Goal: Use online tool/utility: Utilize a website feature to perform a specific function

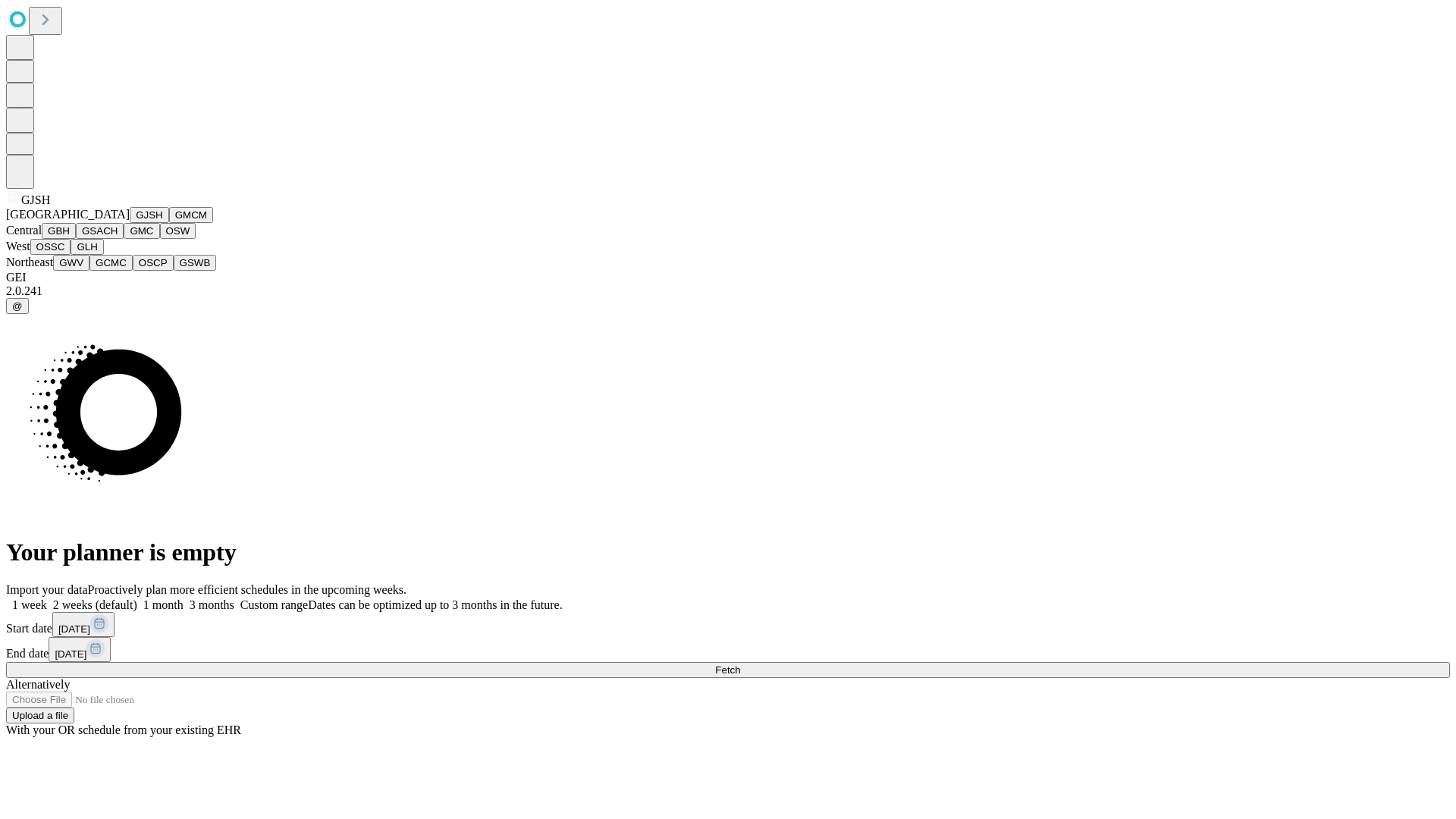
click at [130, 223] on button "GJSH" at bounding box center [149, 214] width 39 height 16
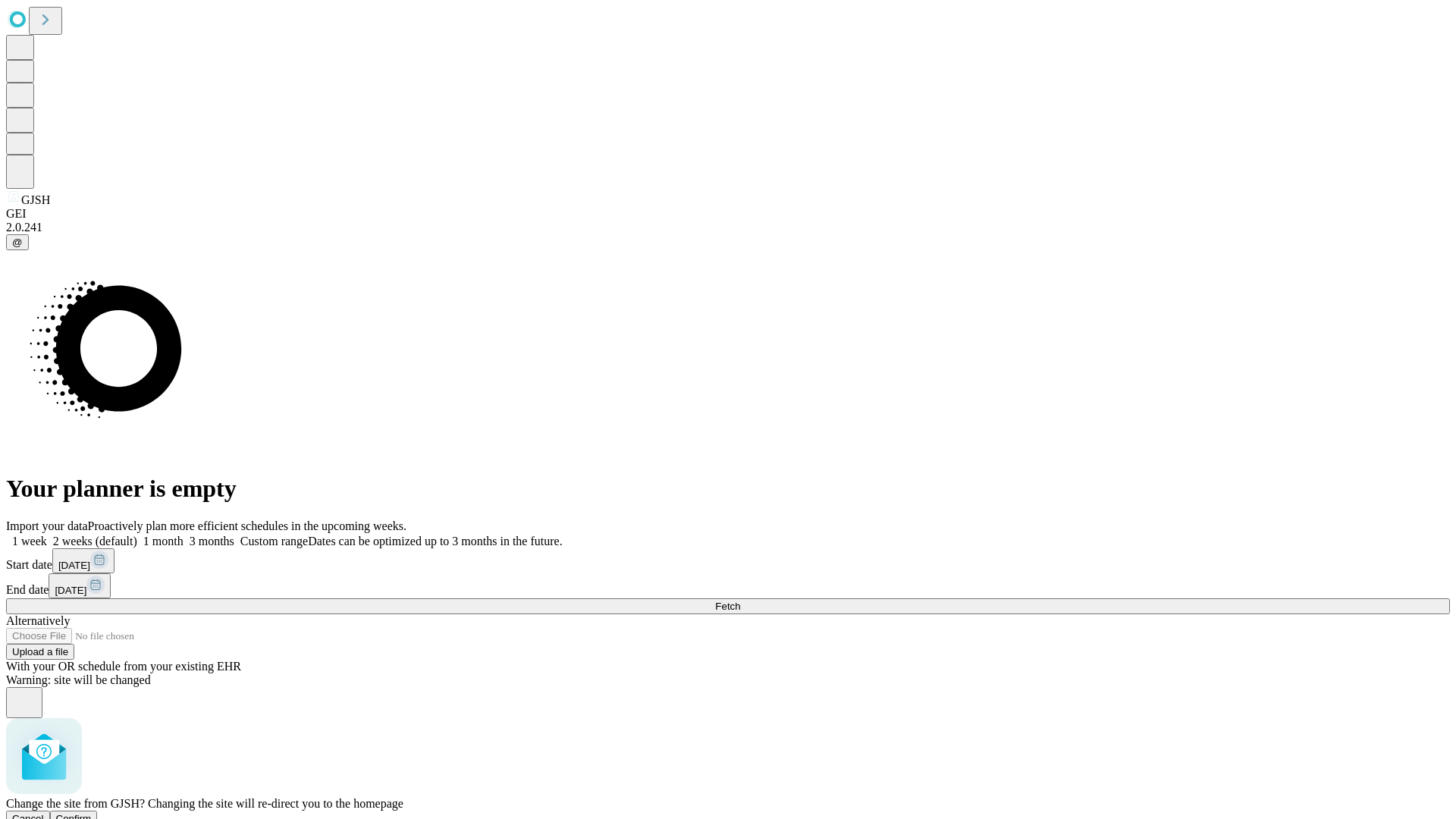
click at [92, 813] on span "Confirm" at bounding box center [74, 819] width 36 height 12
click at [183, 535] on label "1 month" at bounding box center [160, 540] width 46 height 13
click at [740, 601] on span "Fetch" at bounding box center [728, 607] width 25 height 12
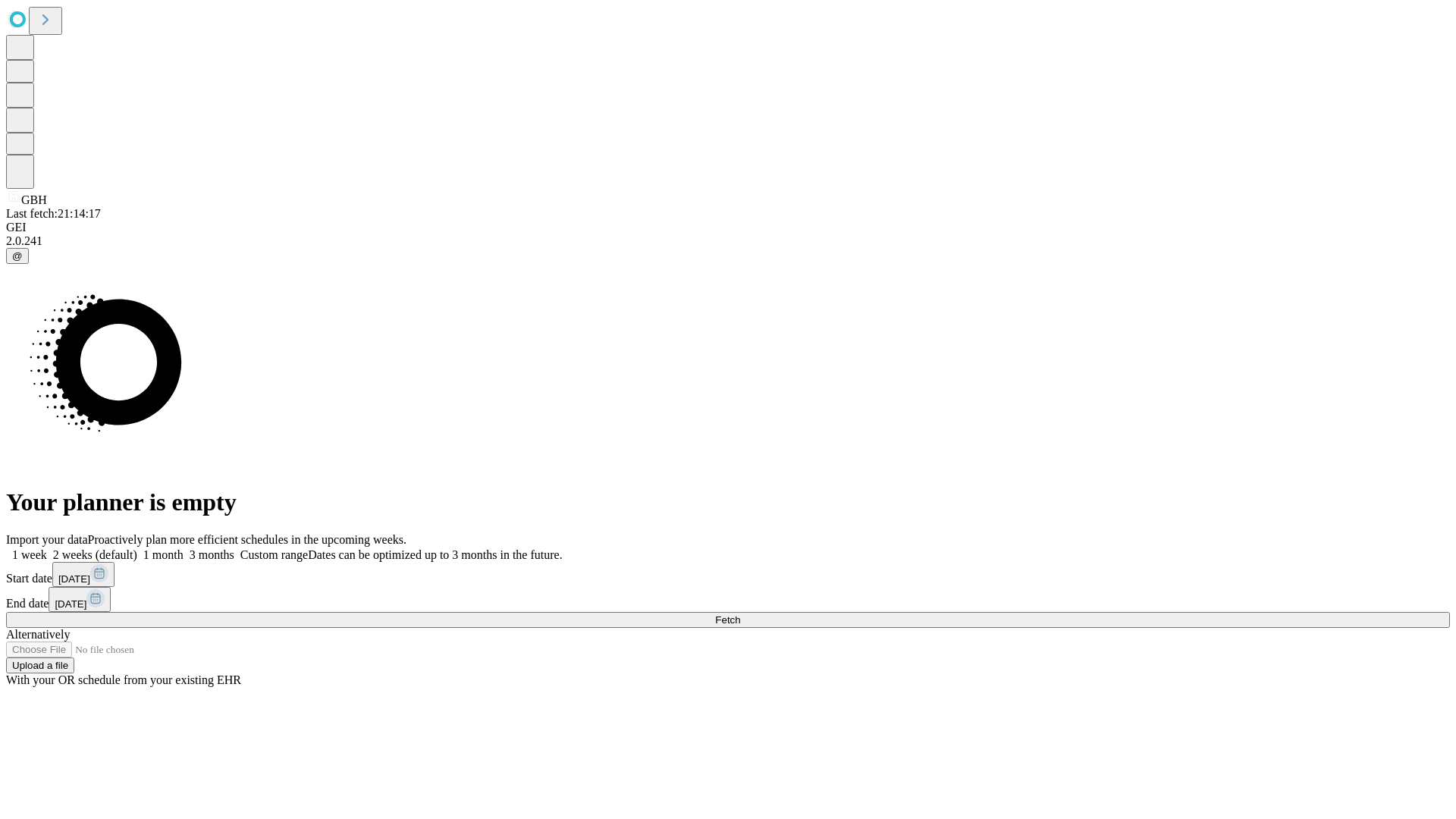
click at [183, 548] on label "1 month" at bounding box center [160, 554] width 46 height 13
click at [740, 614] on span "Fetch" at bounding box center [728, 620] width 25 height 12
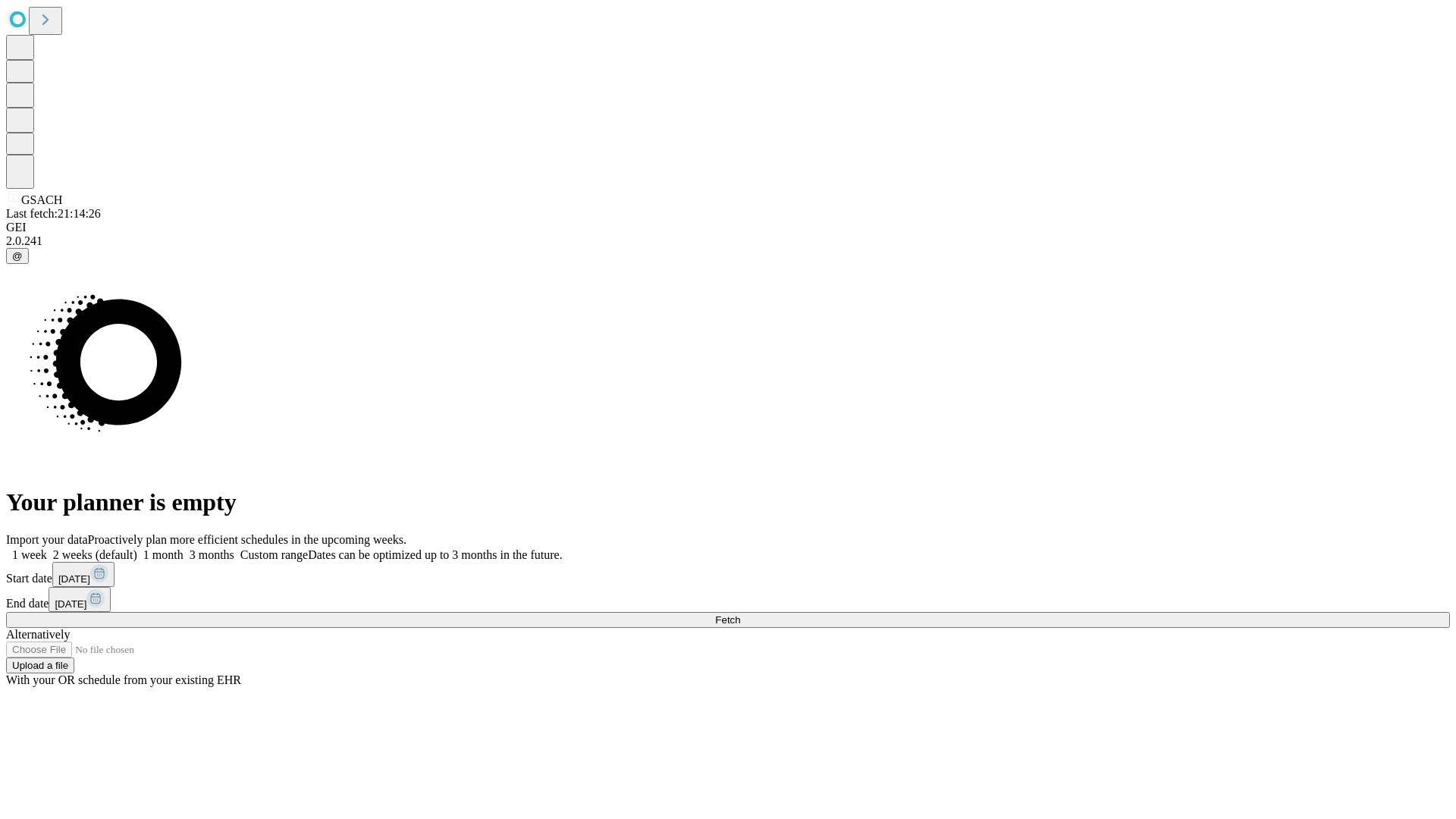
click at [740, 614] on span "Fetch" at bounding box center [728, 620] width 25 height 12
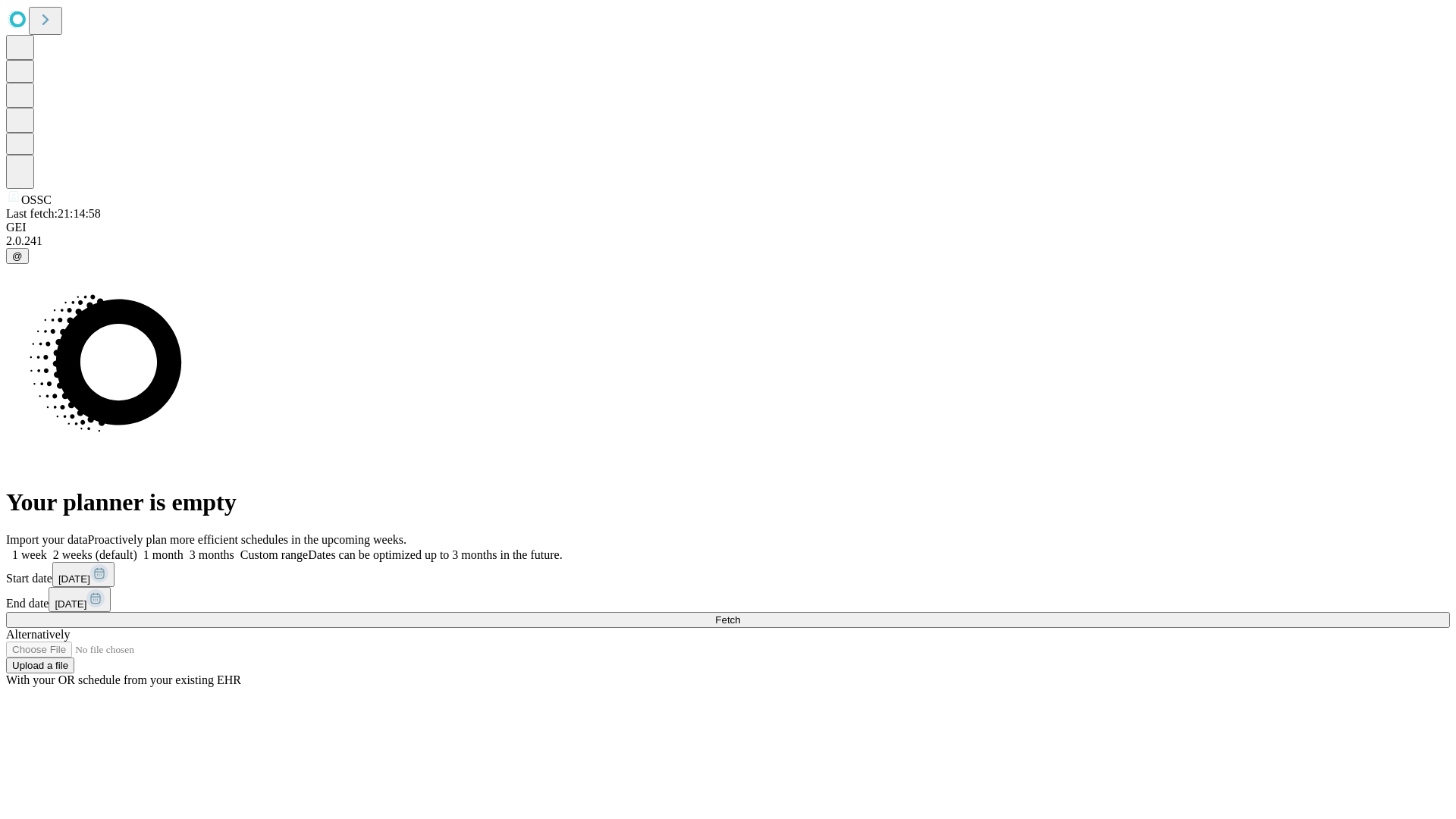
click at [740, 614] on span "Fetch" at bounding box center [728, 620] width 25 height 12
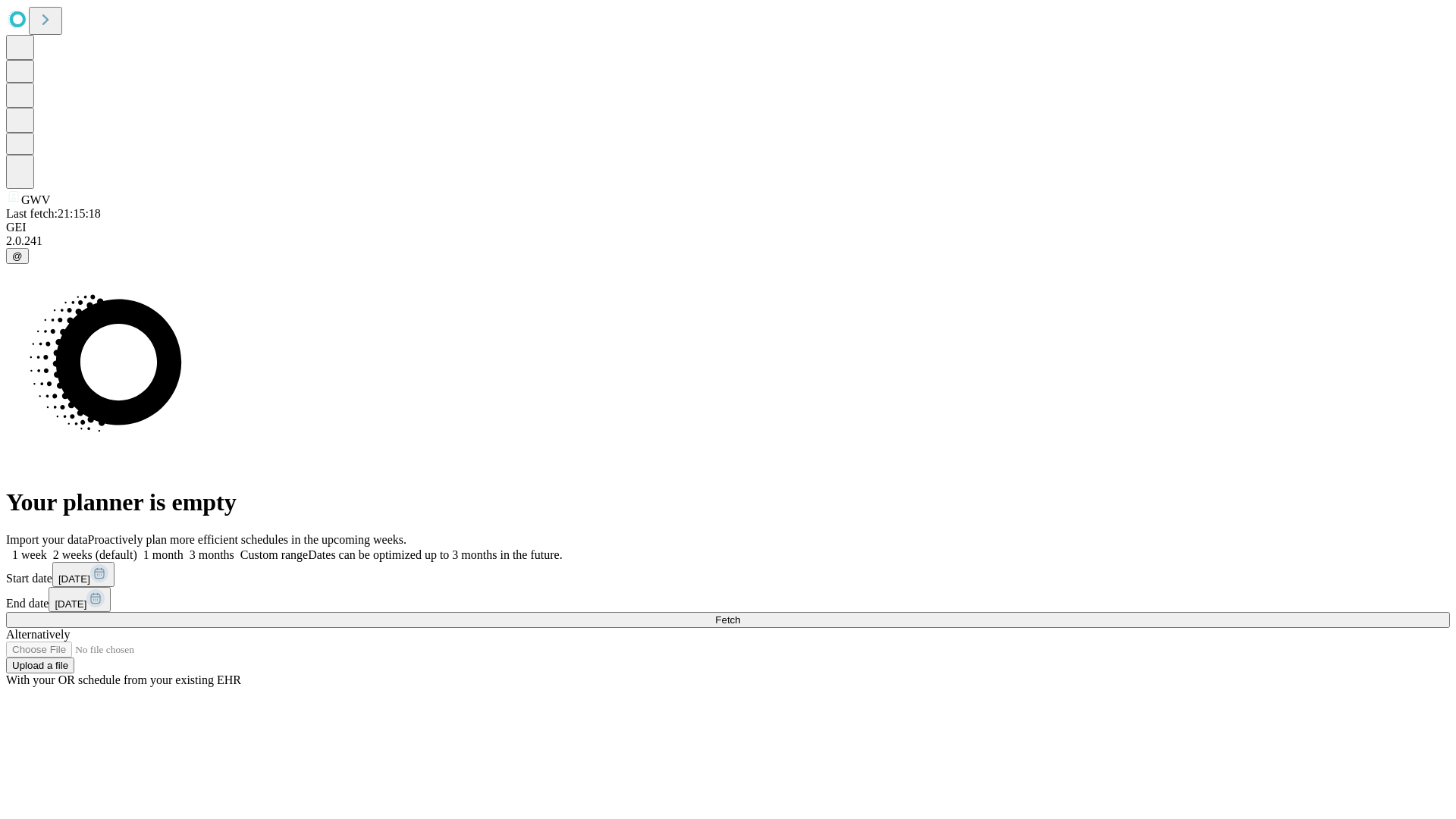
click at [183, 548] on label "1 month" at bounding box center [160, 554] width 46 height 13
click at [740, 614] on span "Fetch" at bounding box center [728, 620] width 25 height 12
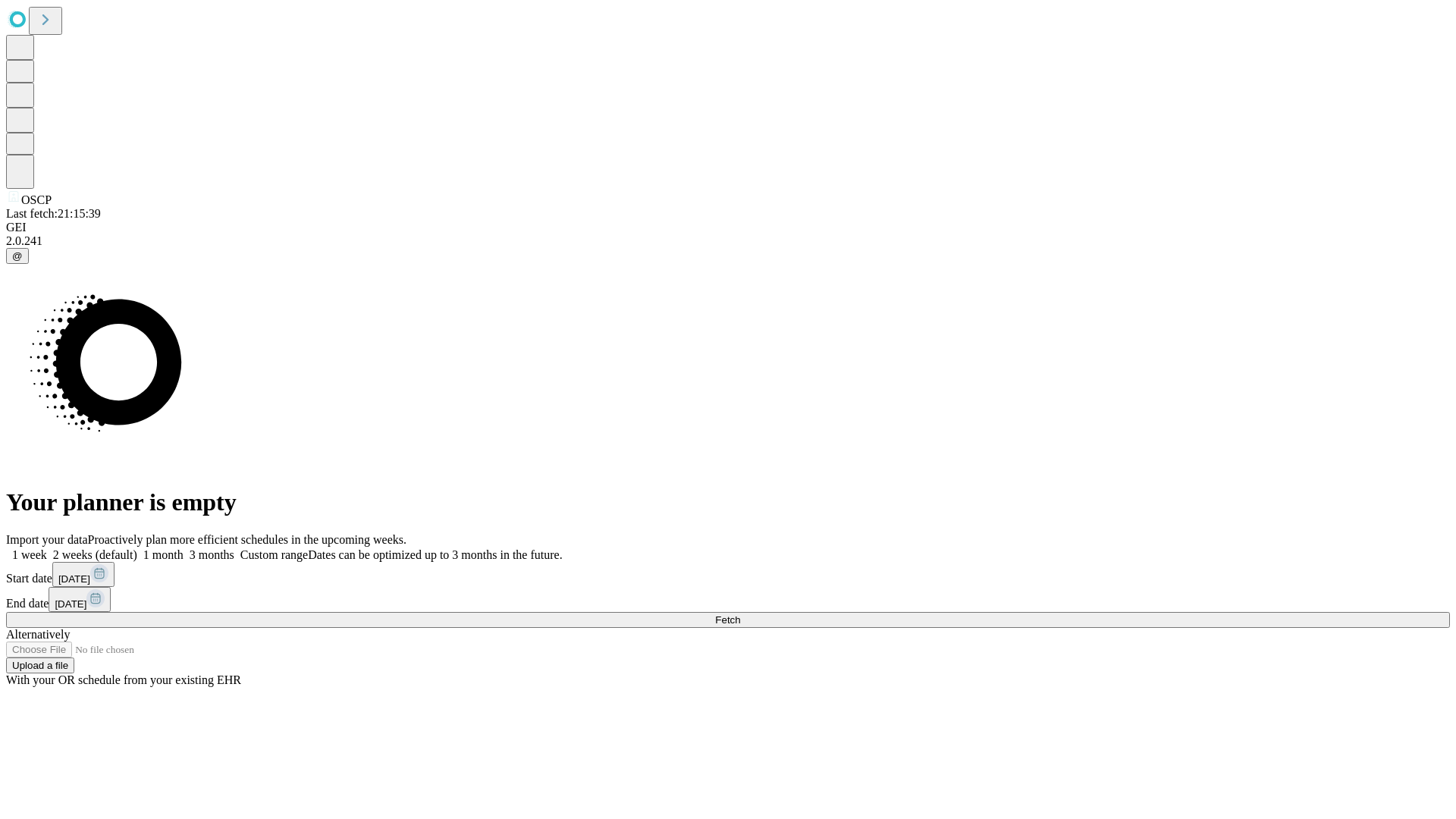
click at [183, 548] on label "1 month" at bounding box center [160, 554] width 46 height 13
click at [740, 614] on span "Fetch" at bounding box center [728, 620] width 25 height 12
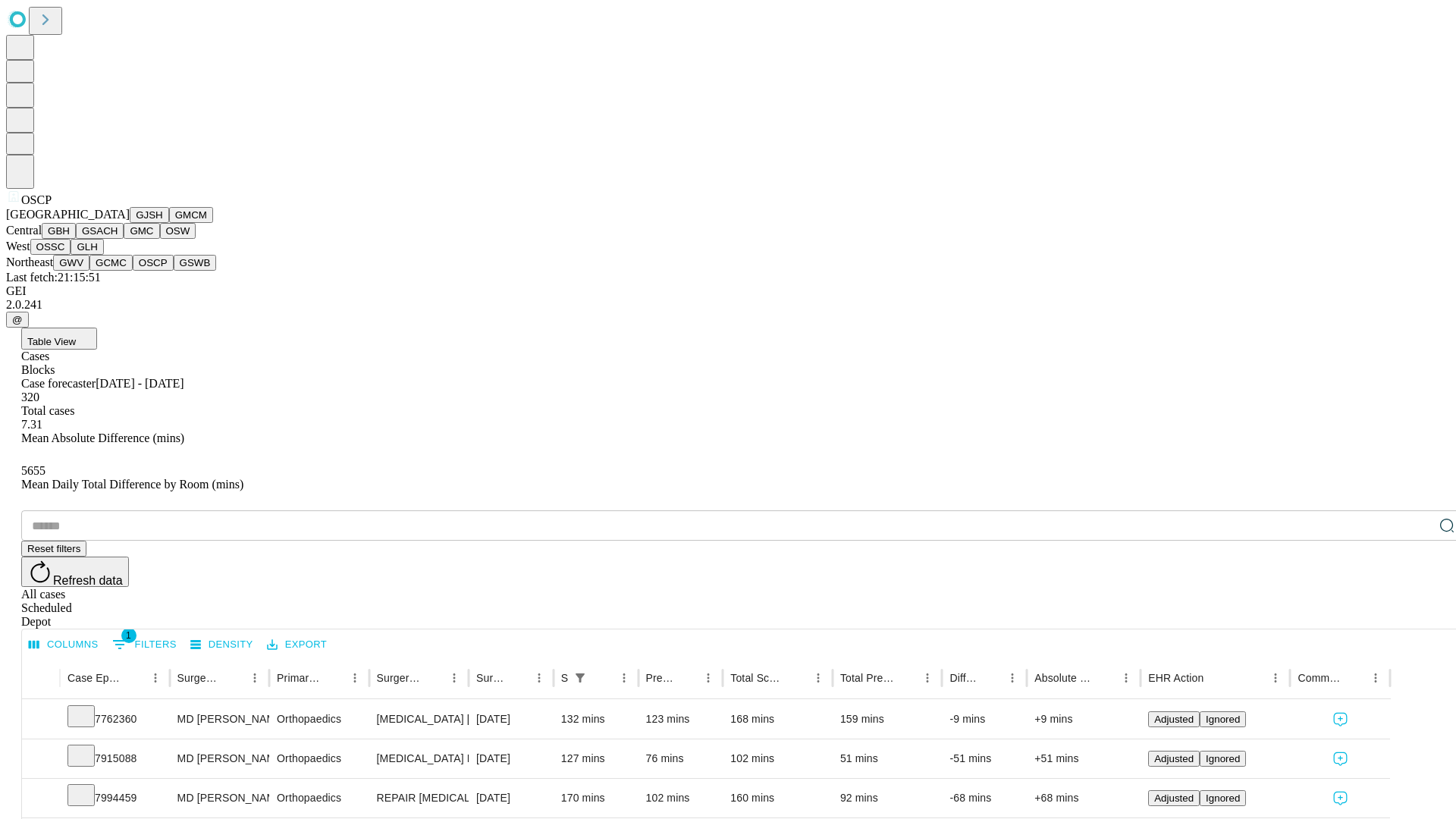
click at [174, 271] on button "GSWB" at bounding box center [196, 263] width 43 height 16
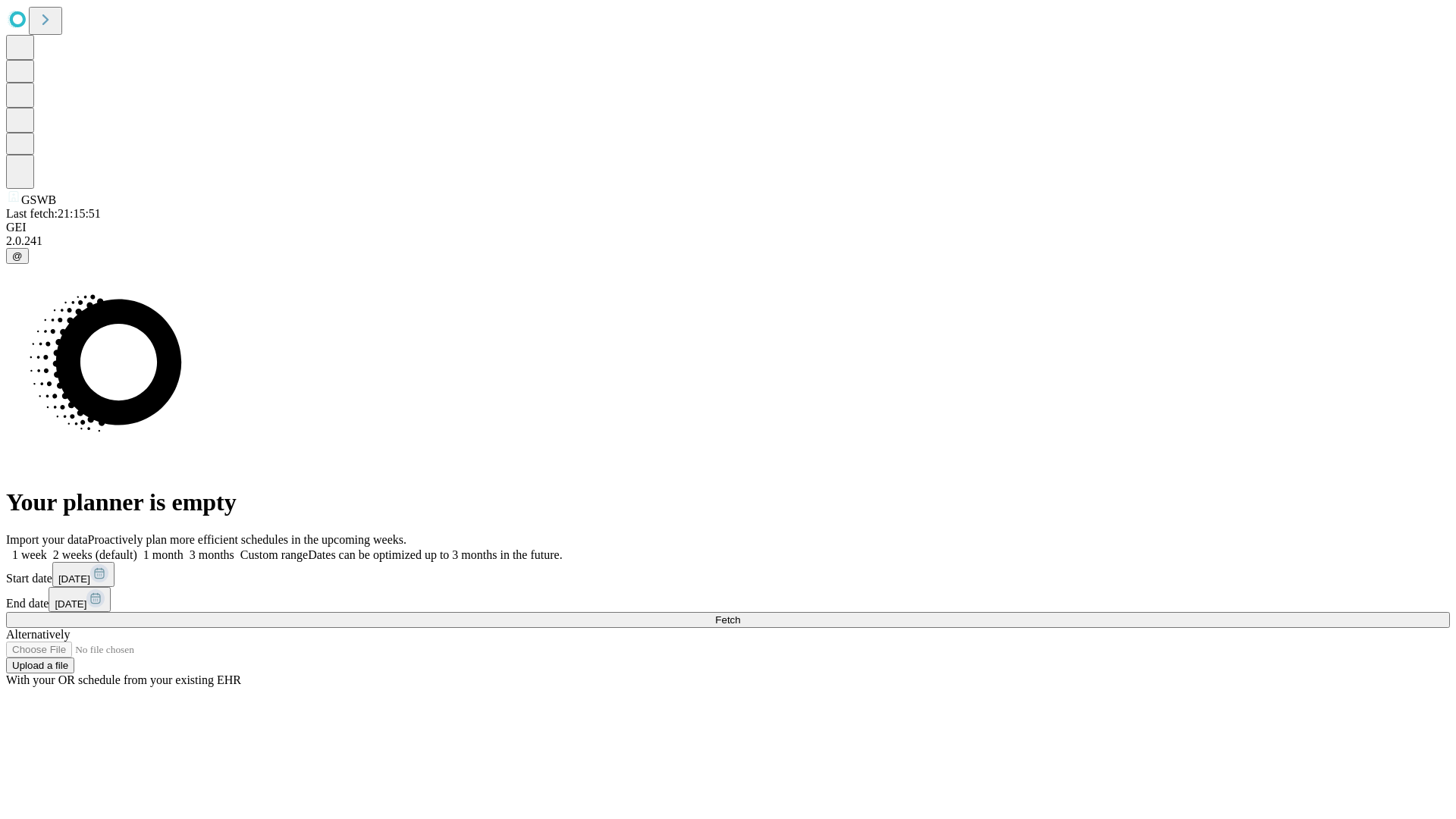
click at [183, 548] on label "1 month" at bounding box center [160, 554] width 46 height 13
click at [740, 614] on span "Fetch" at bounding box center [728, 620] width 25 height 12
